Goal: Check status

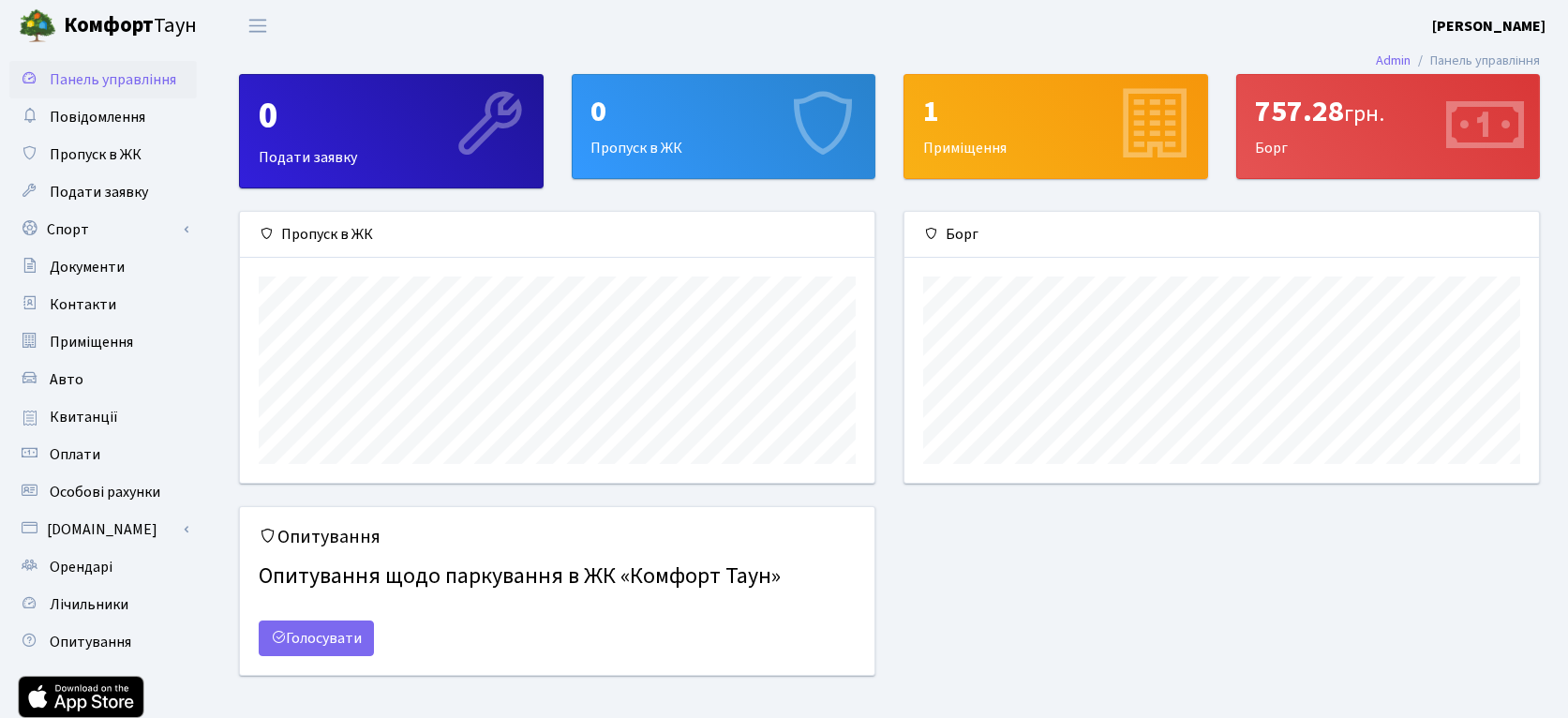
scroll to position [272, 636]
click at [110, 416] on span "Квитанції" at bounding box center [83, 417] width 68 height 21
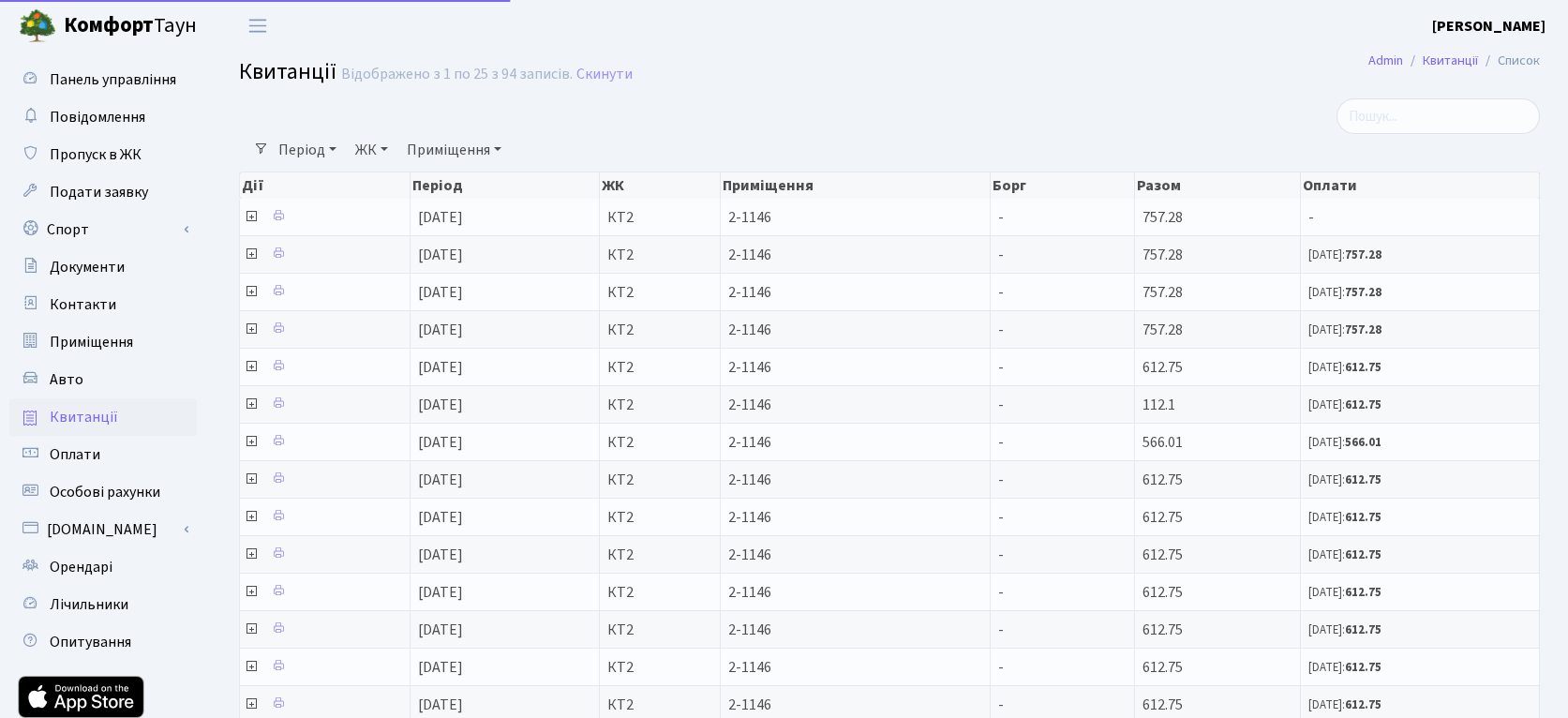
select select "25"
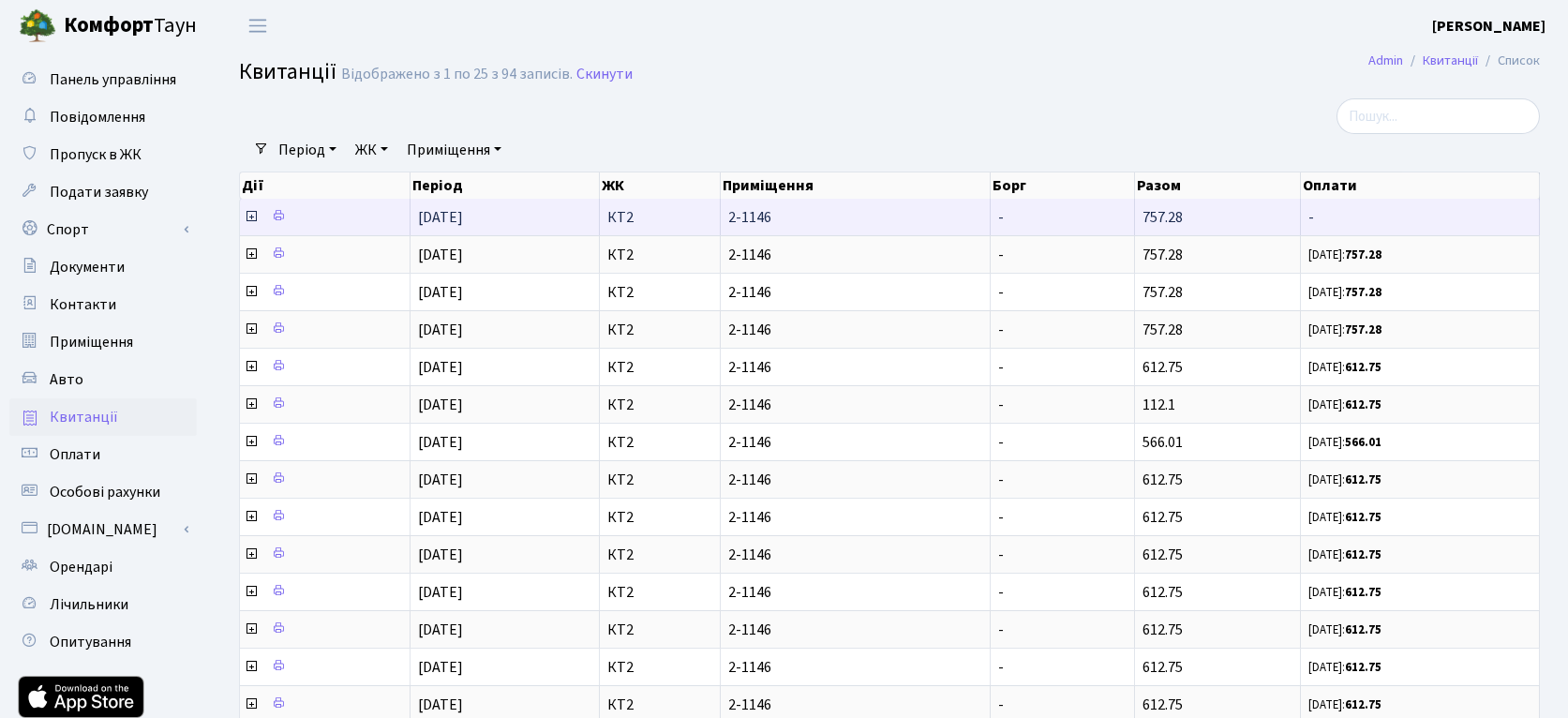
click at [252, 217] on icon at bounding box center [251, 216] width 15 height 15
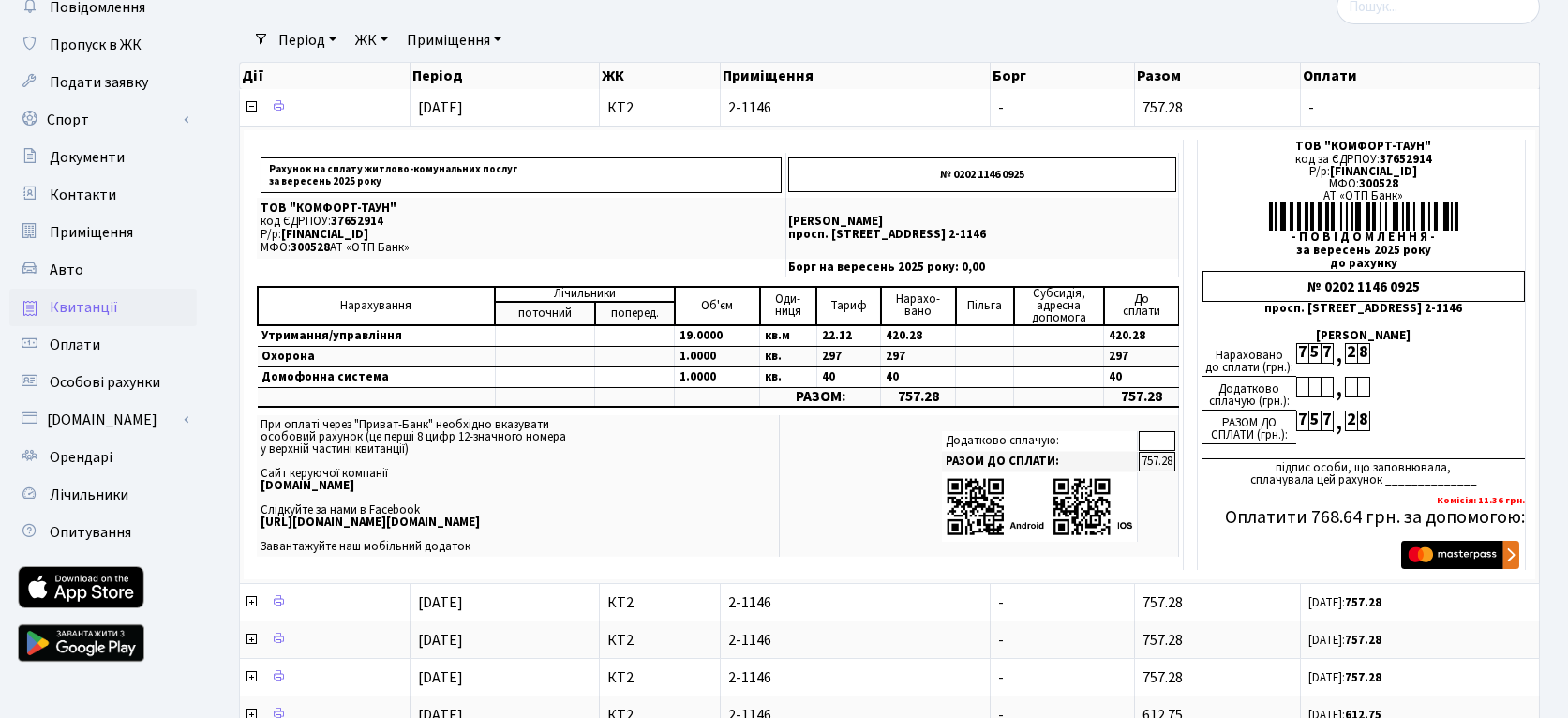
scroll to position [199, 0]
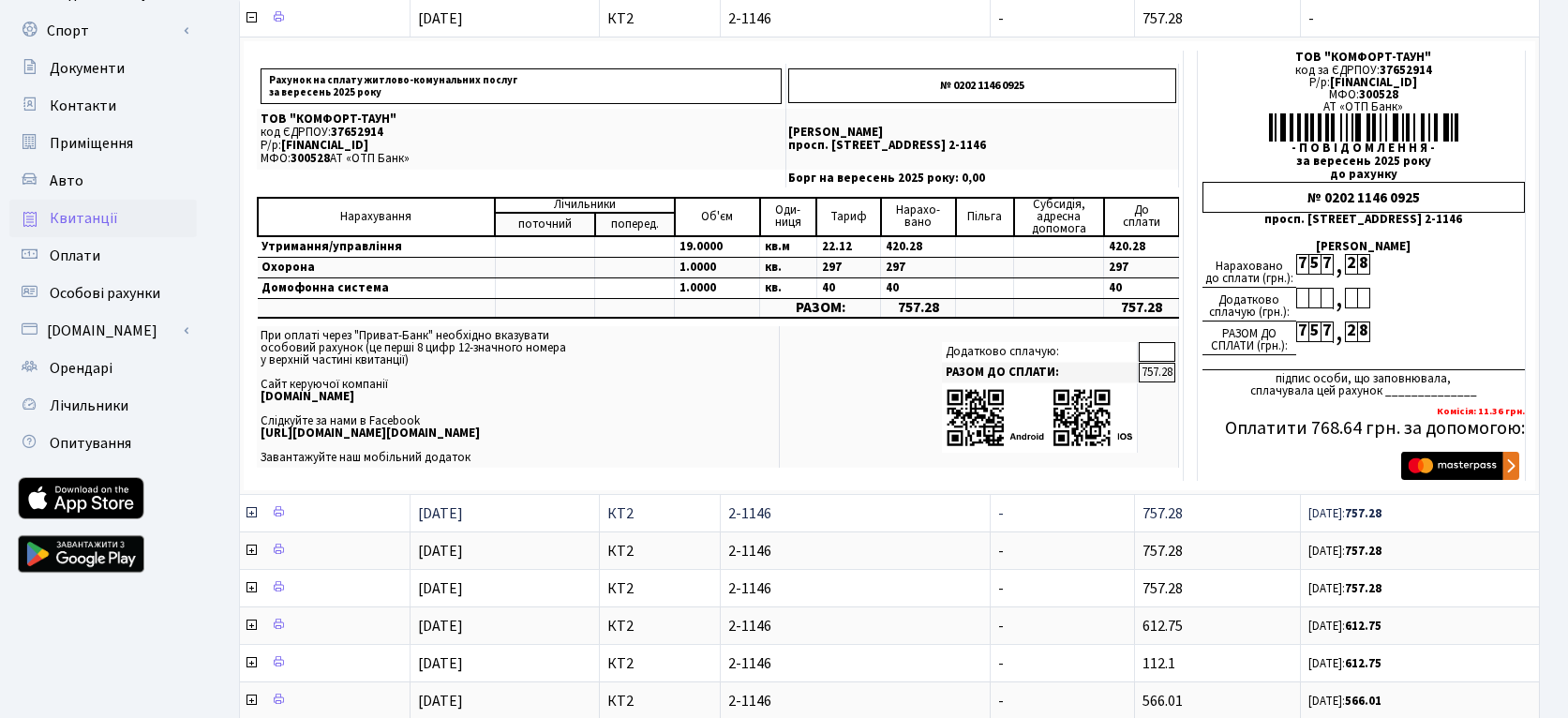
click at [252, 514] on icon at bounding box center [251, 513] width 15 height 15
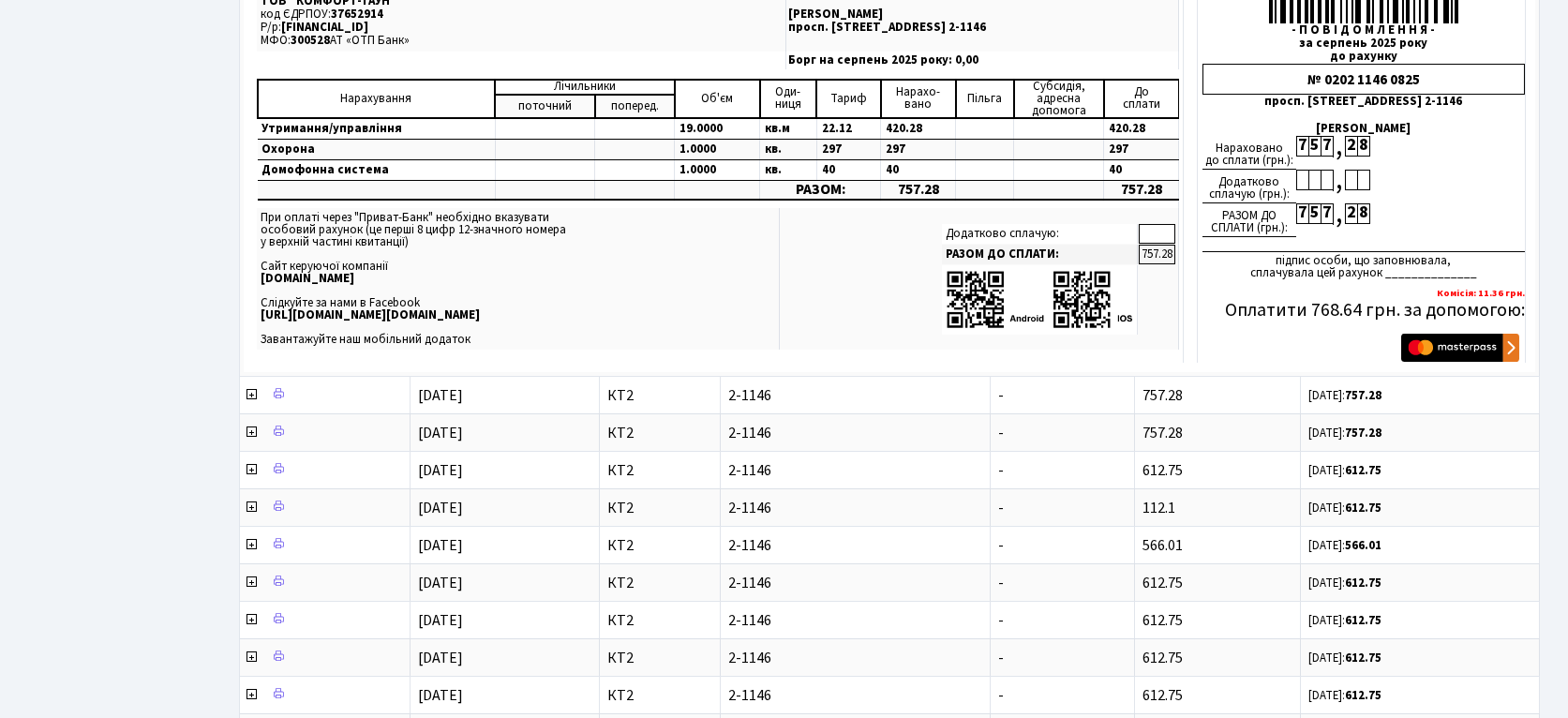
scroll to position [994, 0]
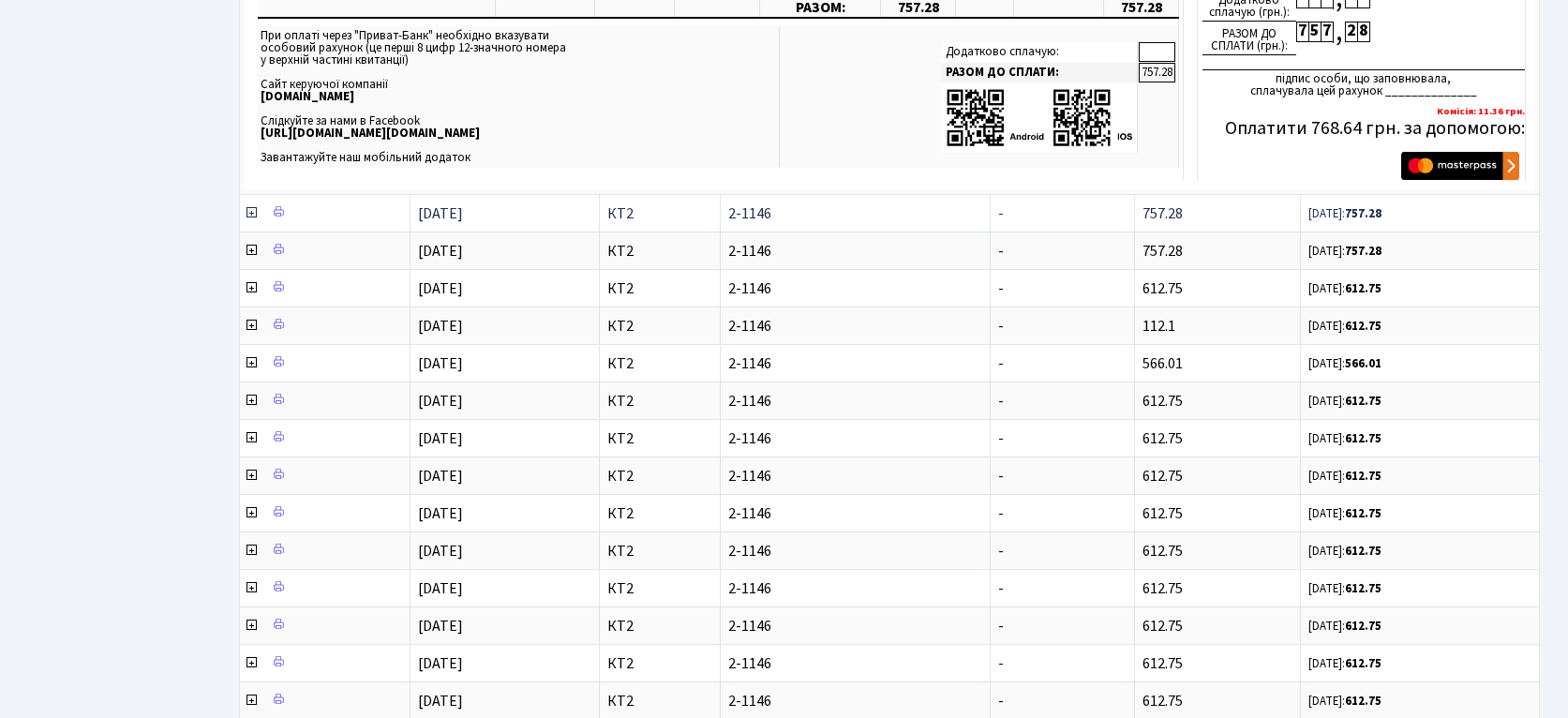
click at [254, 214] on icon at bounding box center [251, 212] width 15 height 15
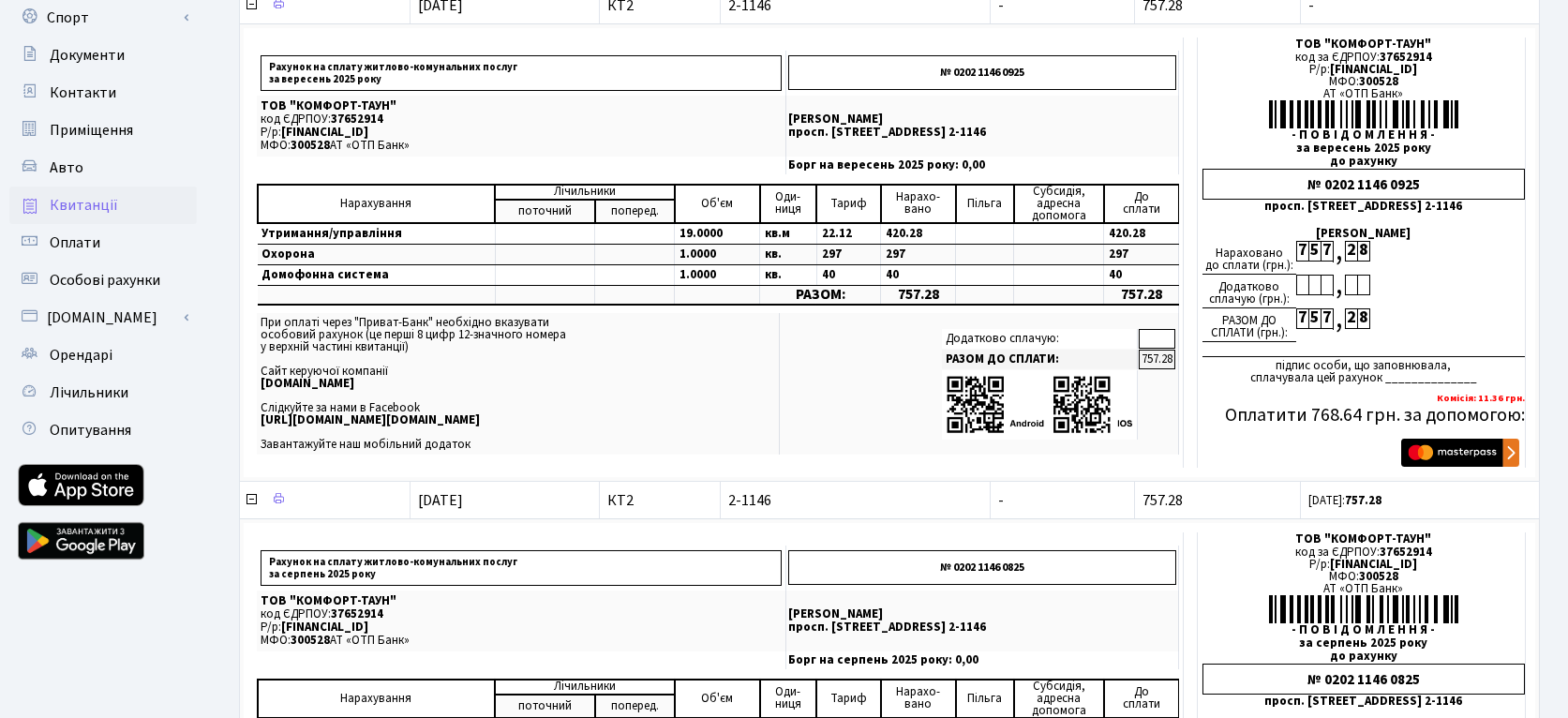
scroll to position [199, 0]
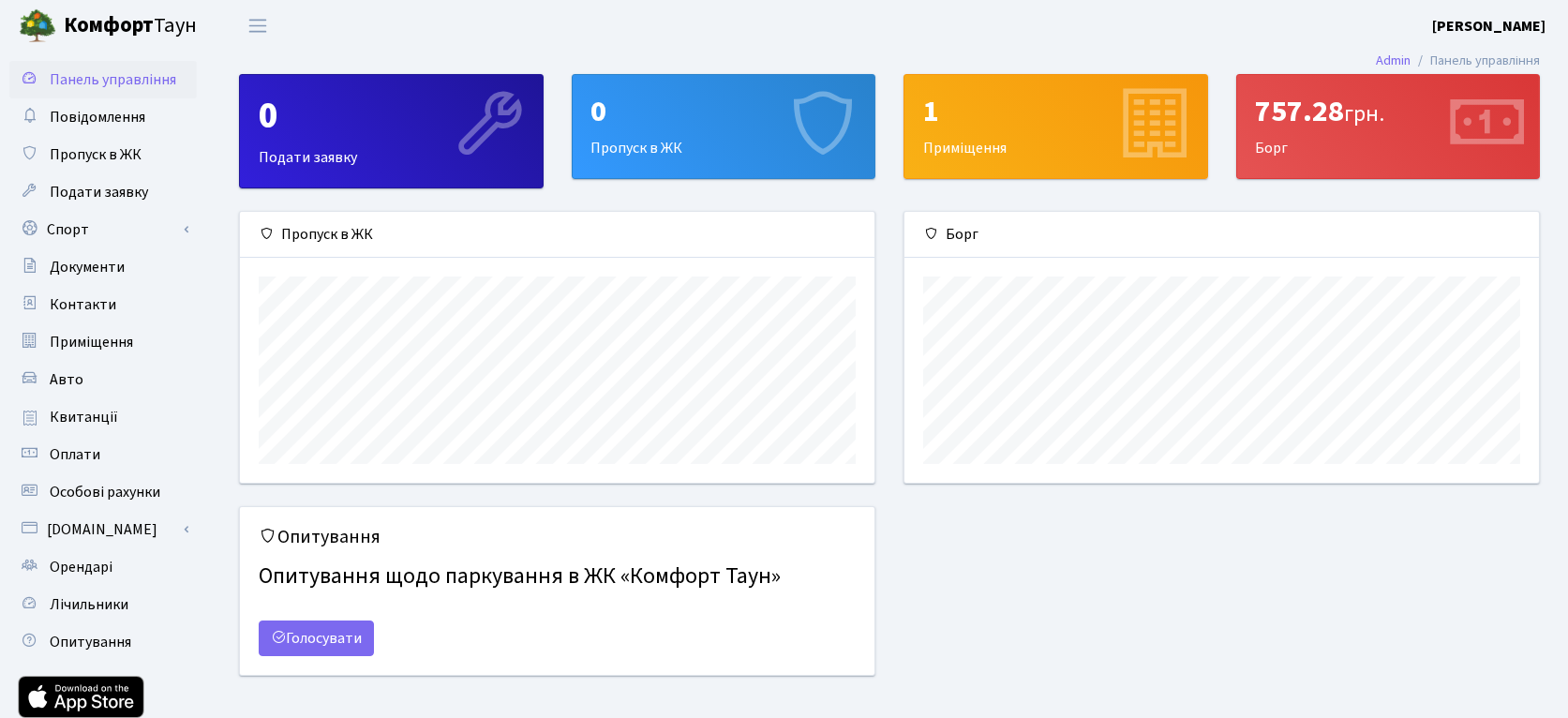
scroll to position [272, 636]
